Goal: Navigation & Orientation: Find specific page/section

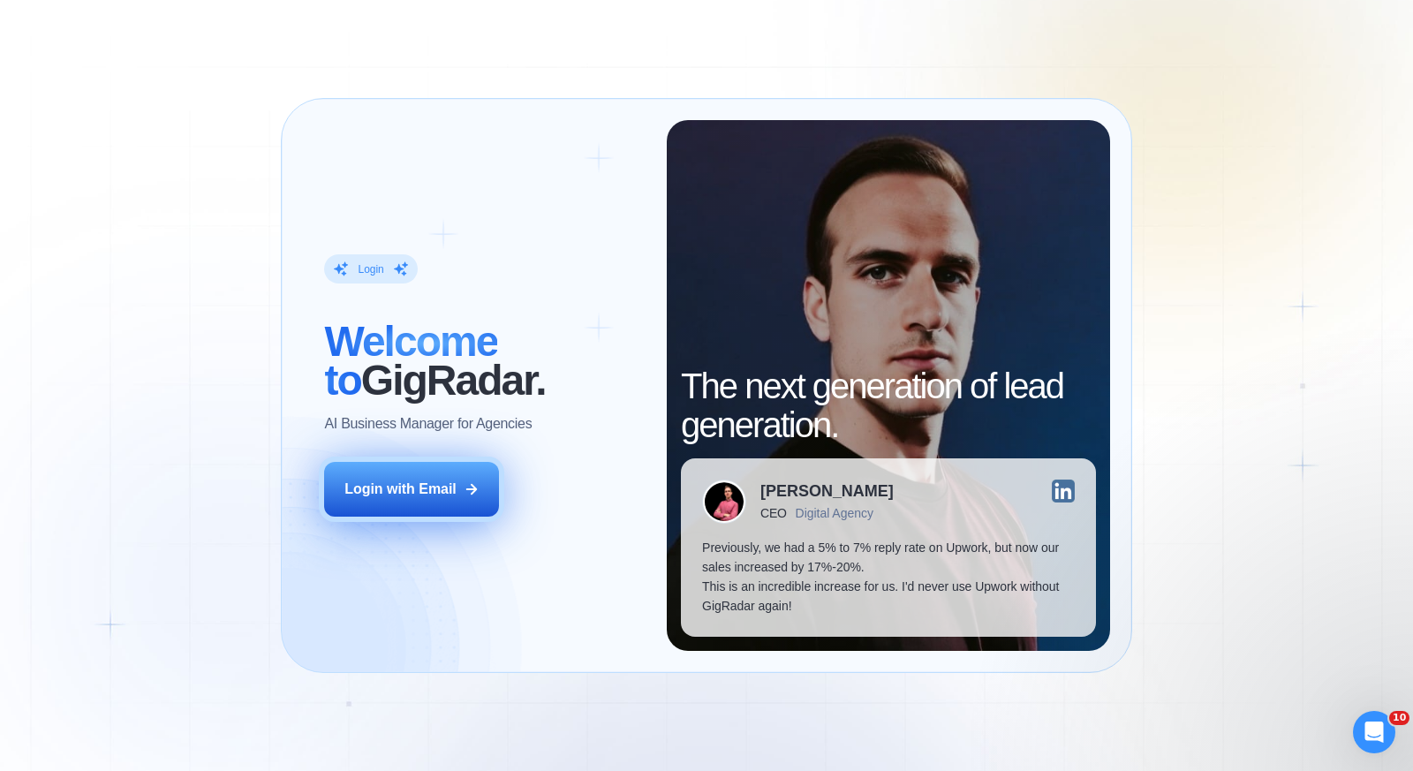
click at [451, 483] on div "Login with Email" at bounding box center [400, 488] width 112 height 19
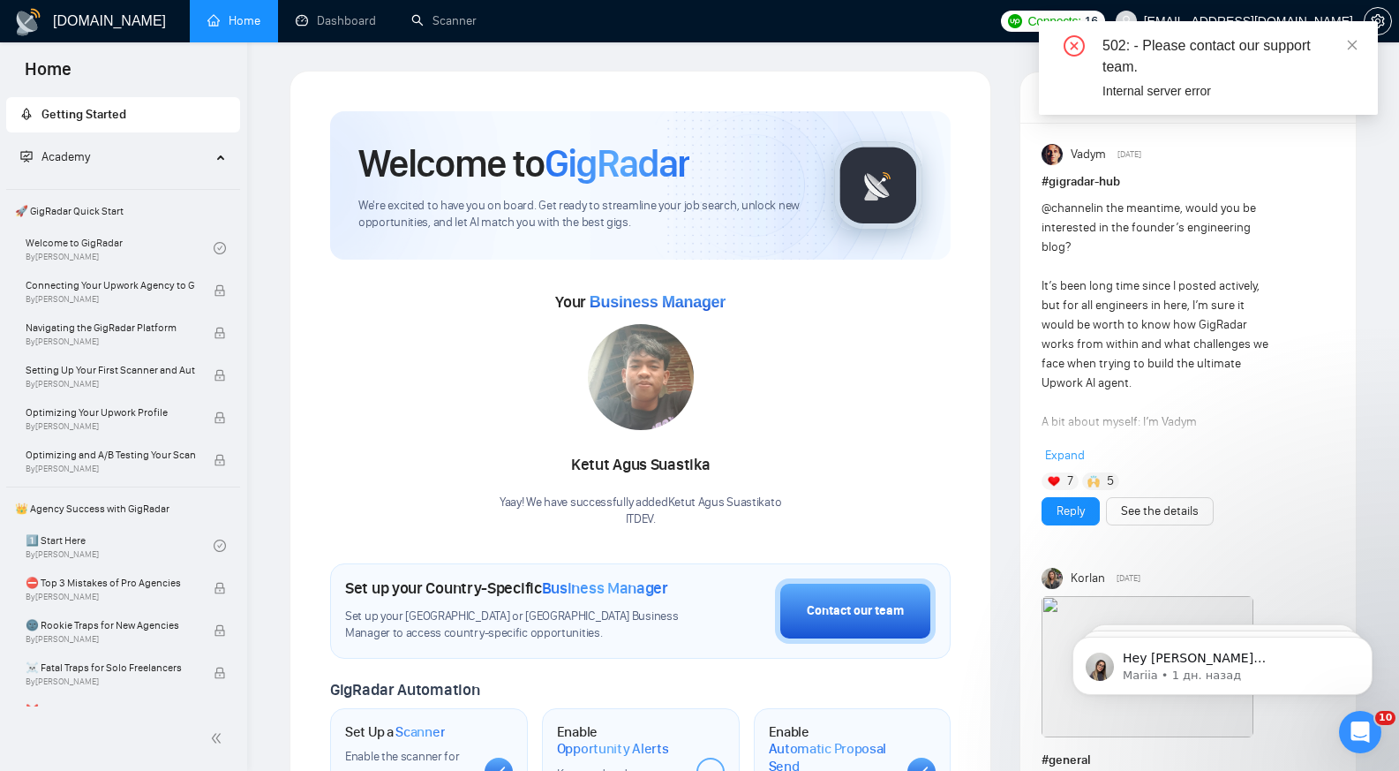
click at [1359, 41] on div "502: - Please contact our support team. Internal server error" at bounding box center [1208, 68] width 339 height 94
click at [1349, 50] on icon "close" at bounding box center [1352, 45] width 12 height 12
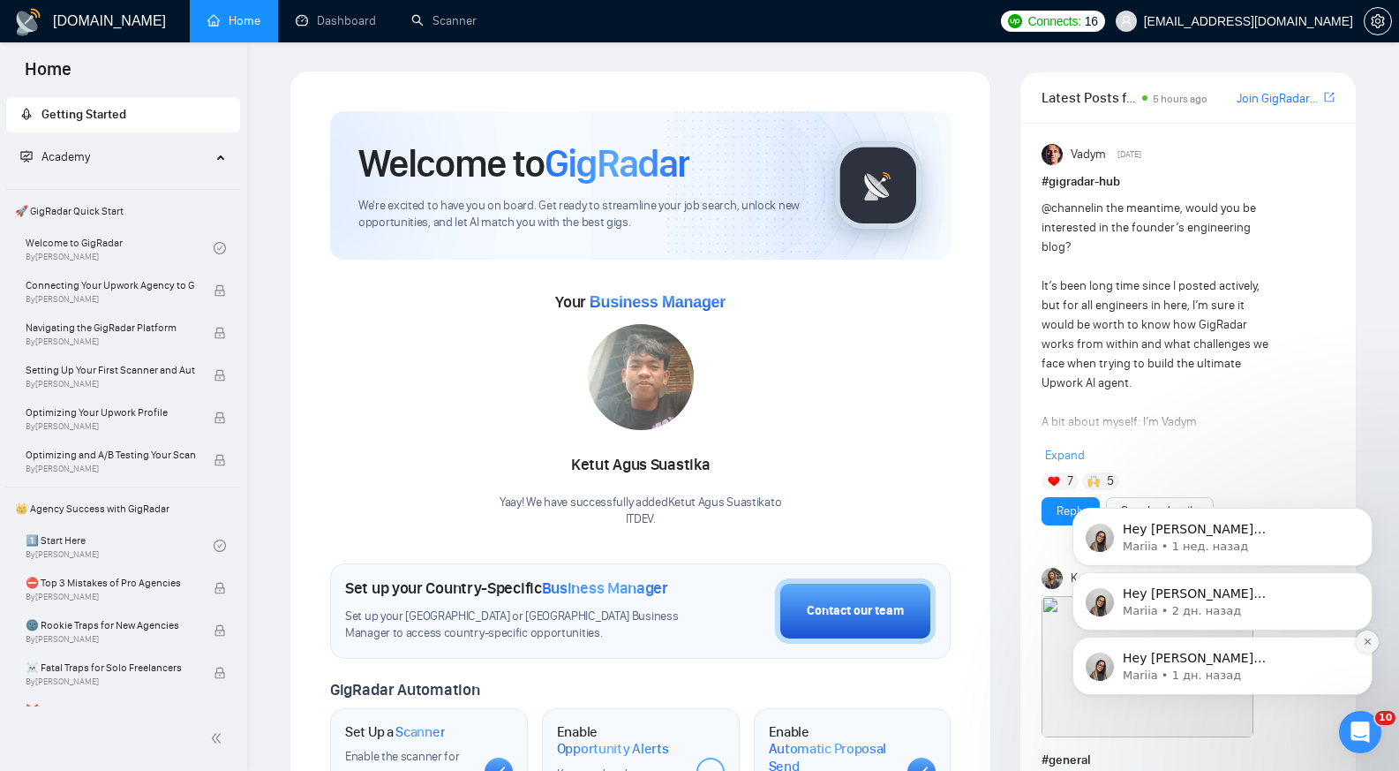
click at [1367, 636] on button "Dismiss notification" at bounding box center [1367, 641] width 23 height 23
click at [1367, 636] on button "Dismiss notification" at bounding box center [1368, 642] width 19 height 19
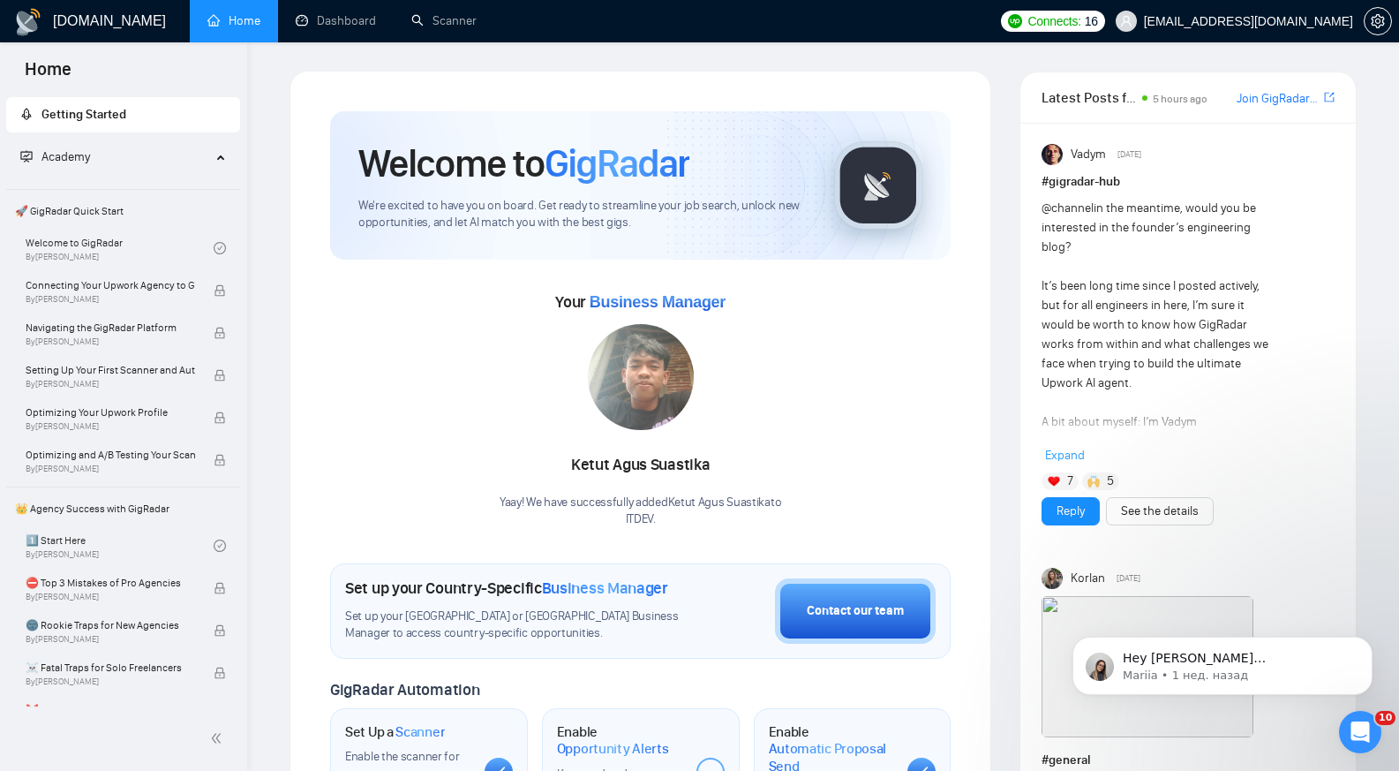
click at [1367, 636] on button "Dismiss notification" at bounding box center [1368, 642] width 19 height 19
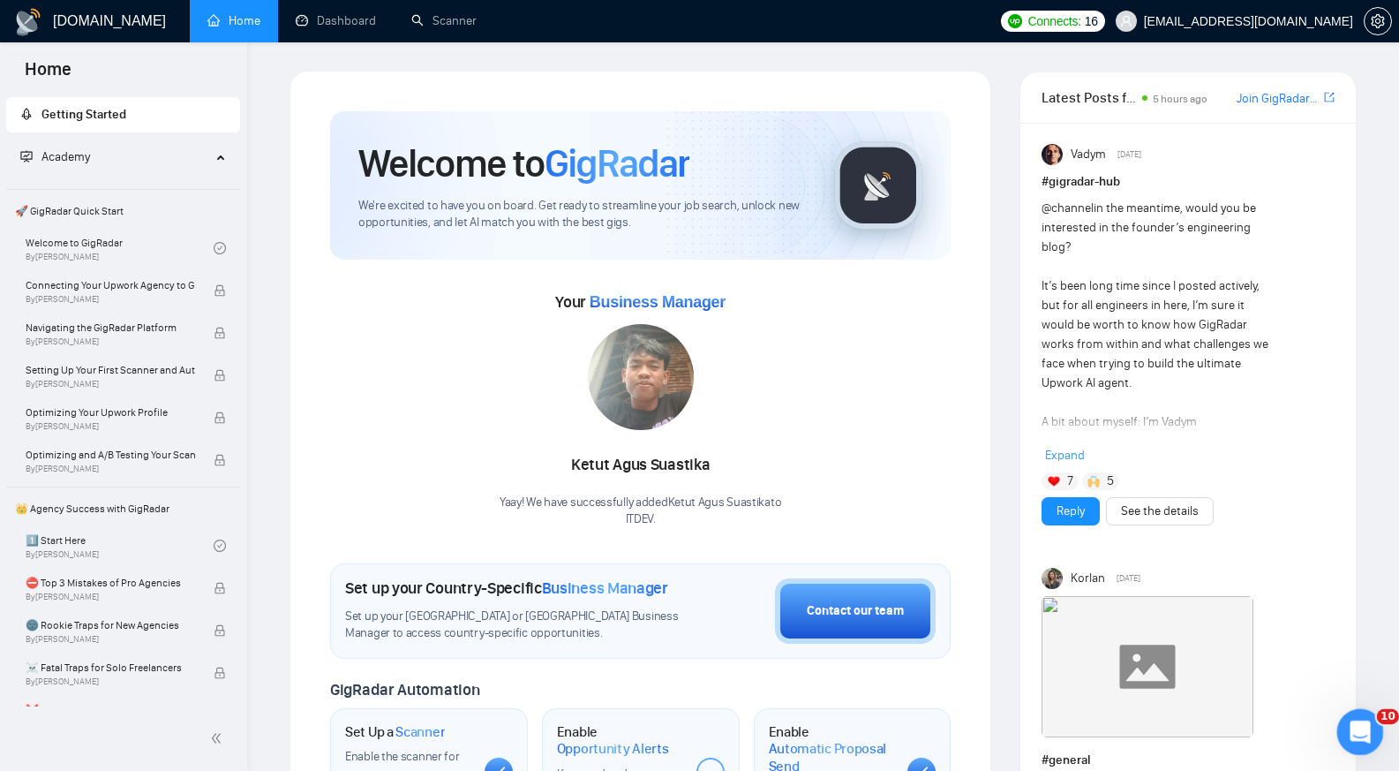
click at [1358, 735] on icon "Открыть службу сообщений Intercom" at bounding box center [1358, 729] width 29 height 29
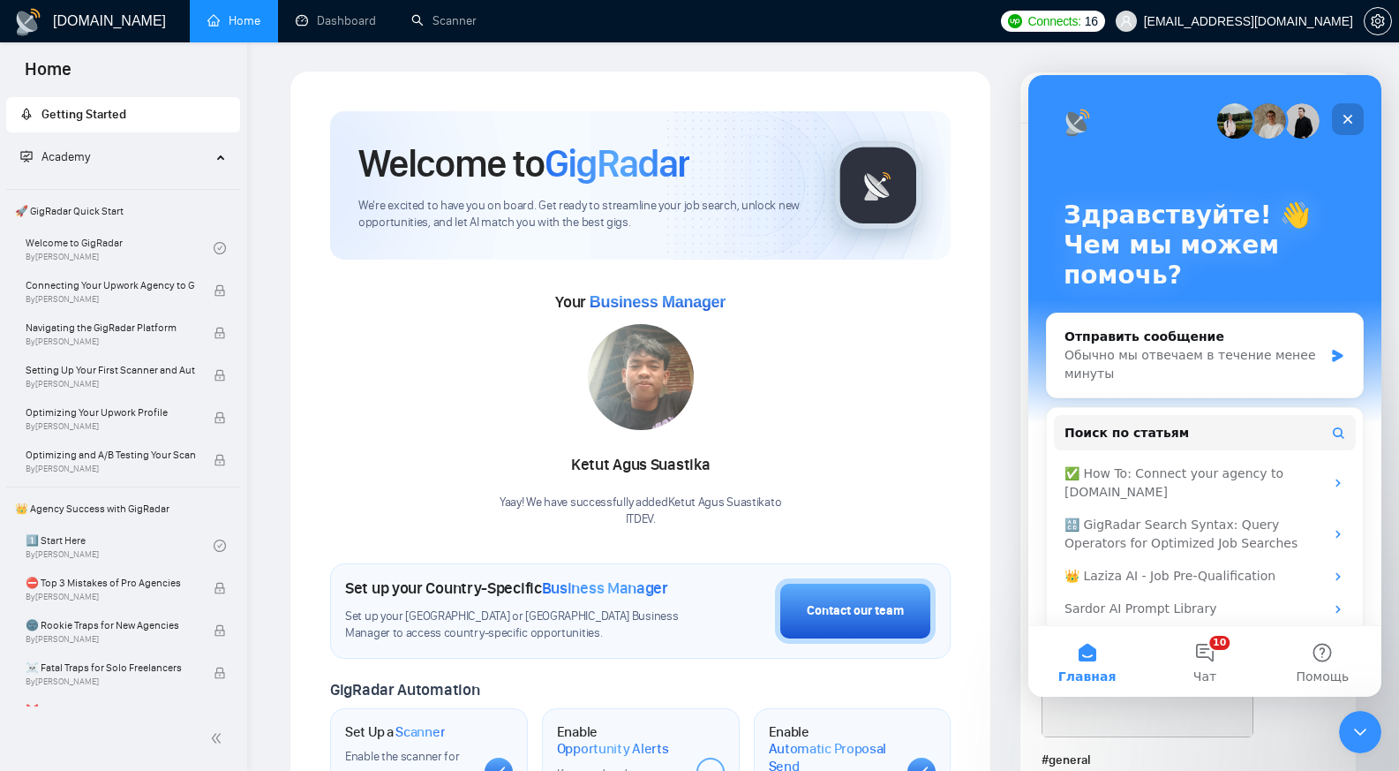
click at [1348, 115] on icon "Закрыть" at bounding box center [1348, 119] width 14 height 14
